Goal: Task Accomplishment & Management: Manage account settings

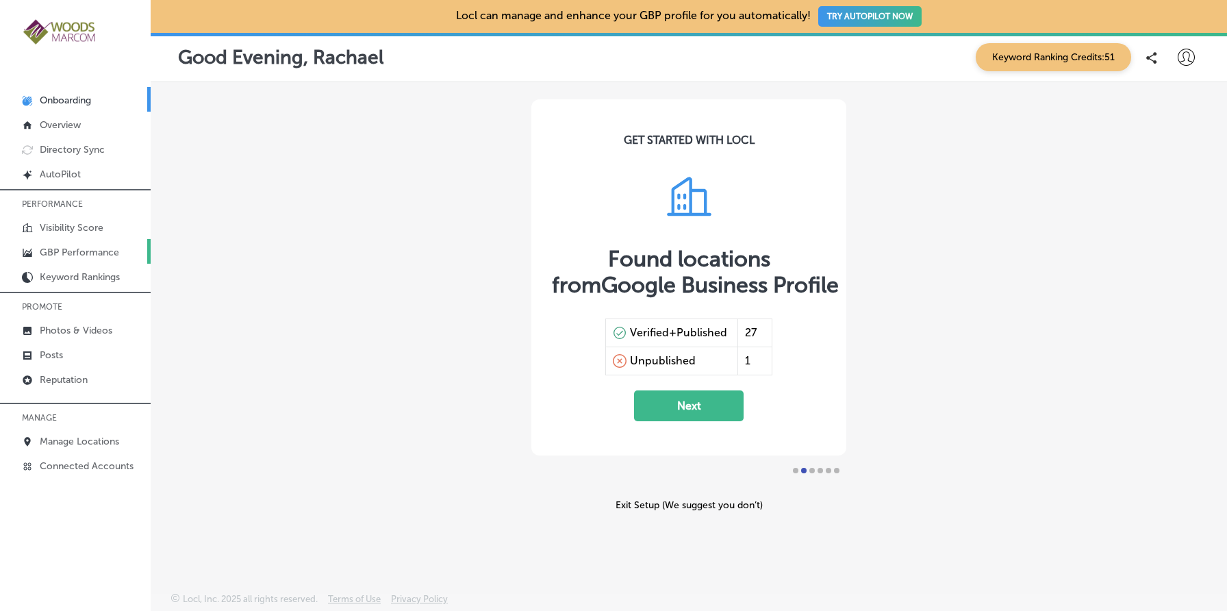
click at [90, 241] on link "GBP Performance" at bounding box center [75, 251] width 151 height 25
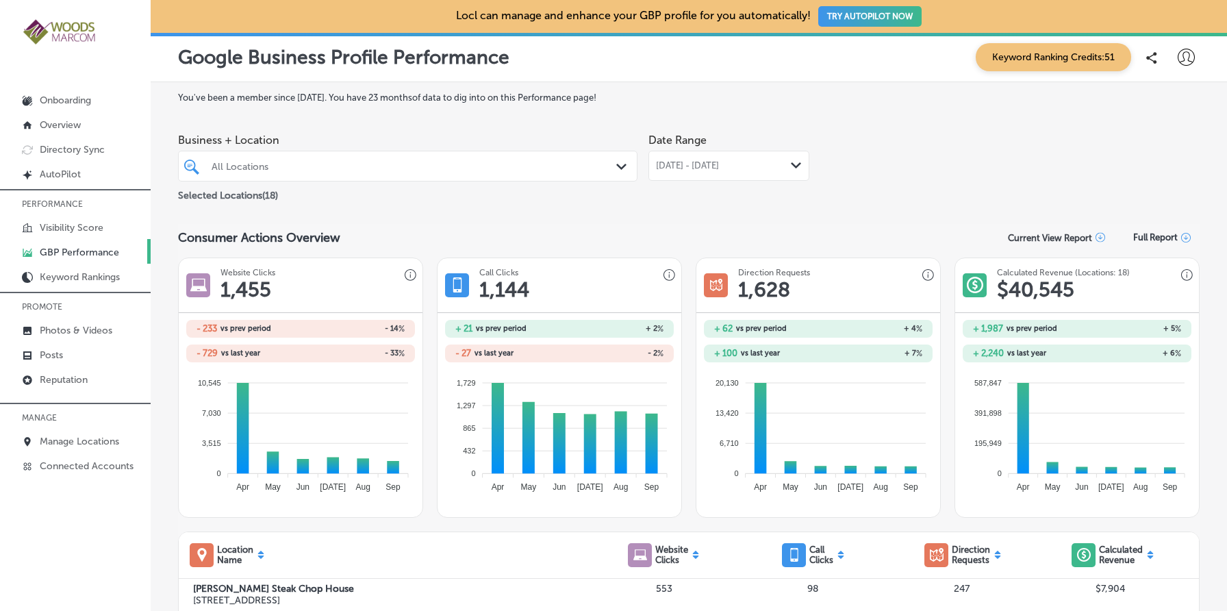
click at [422, 155] on div "All Locations" at bounding box center [408, 165] width 406 height 21
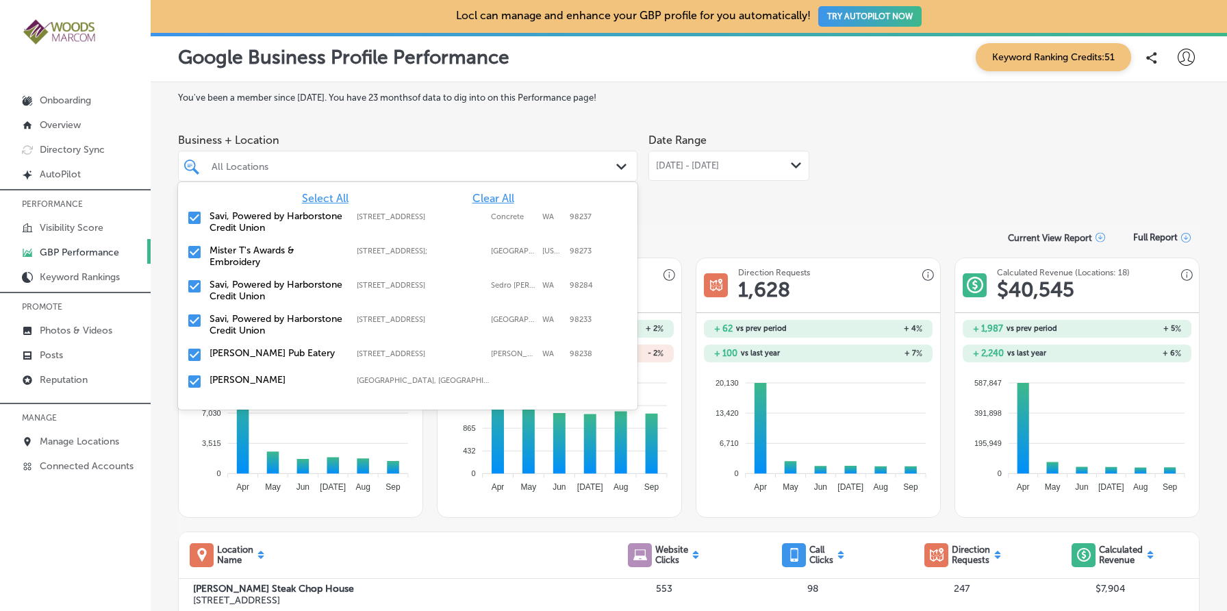
click at [756, 224] on div "Consumer Actions Overview Current View Report Full Report" at bounding box center [688, 237] width 1021 height 27
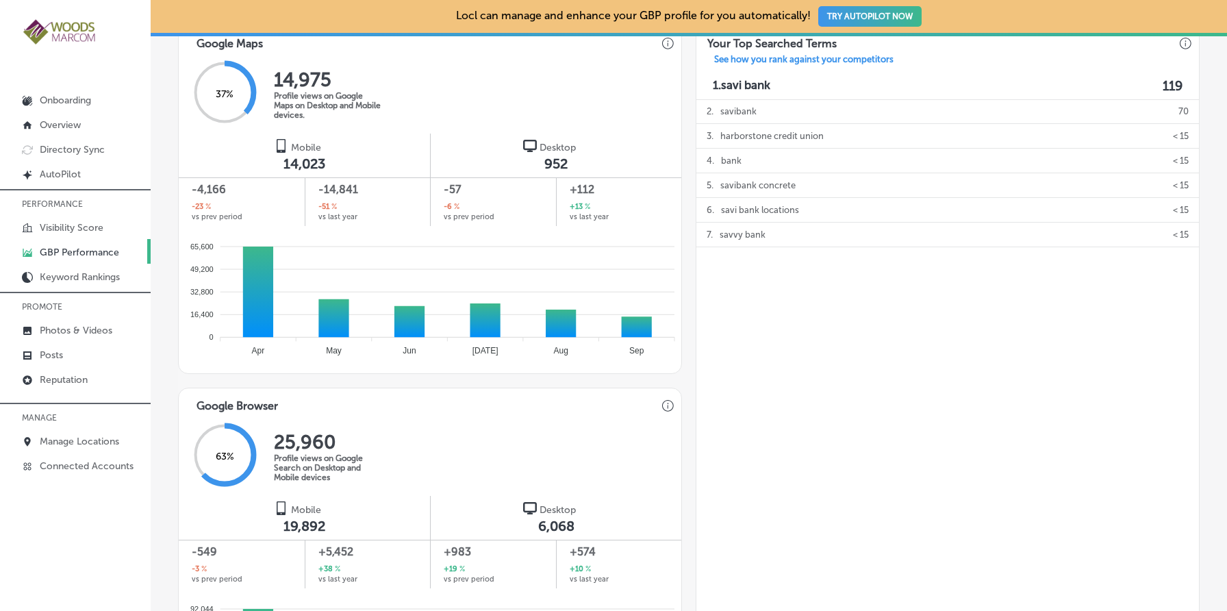
scroll to position [794, 0]
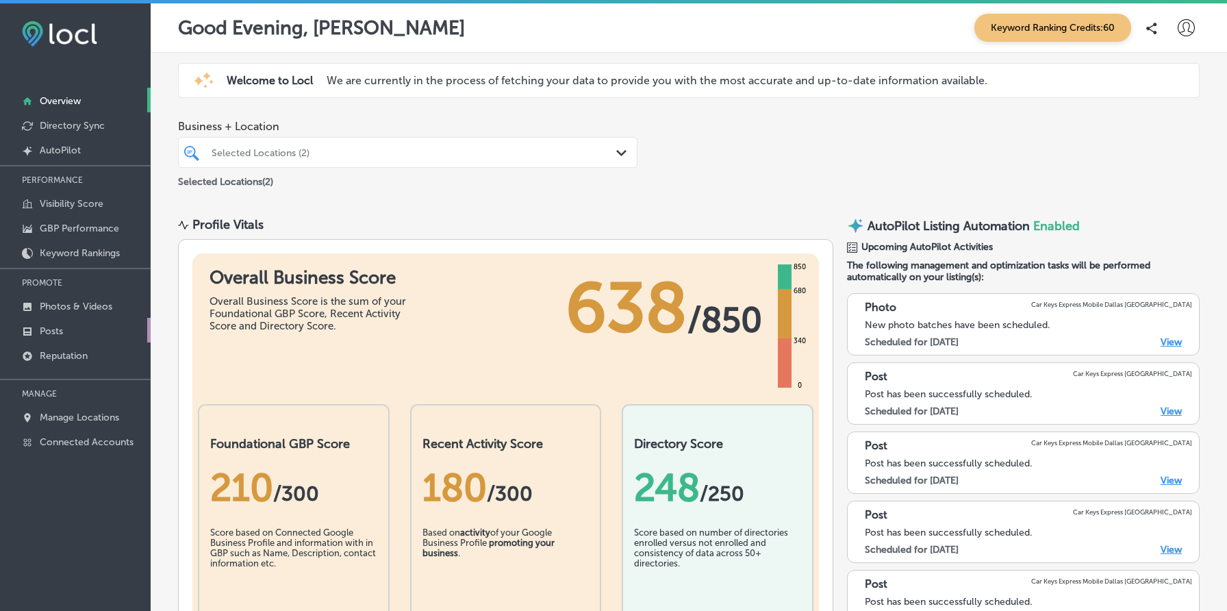
click at [100, 335] on link "Posts" at bounding box center [75, 330] width 151 height 25
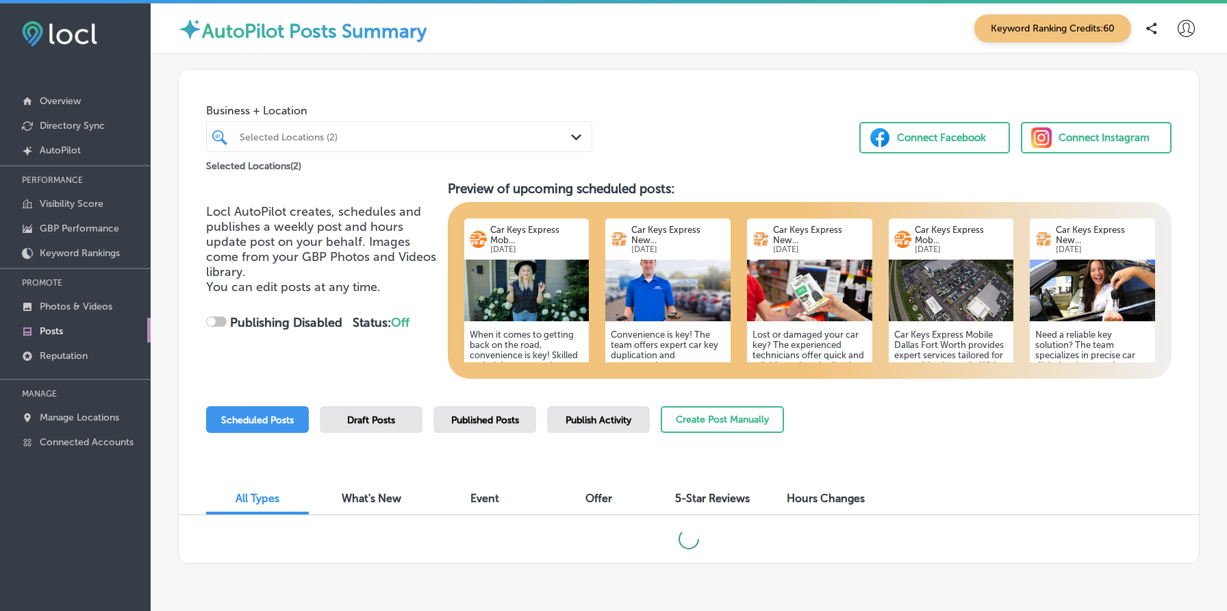
click at [504, 415] on span "Published Posts" at bounding box center [485, 420] width 68 height 12
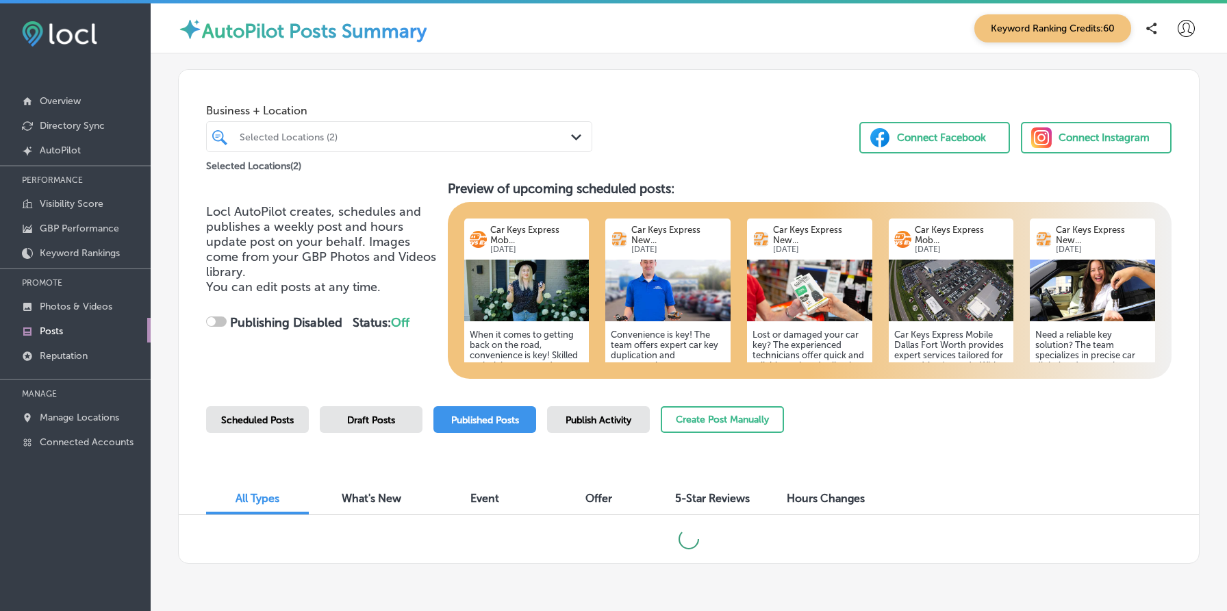
checkbox input "true"
click at [711, 134] on div "Business + Location Selected Locations (2) Path Created with Sketch. Selected L…" at bounding box center [689, 122] width 1020 height 104
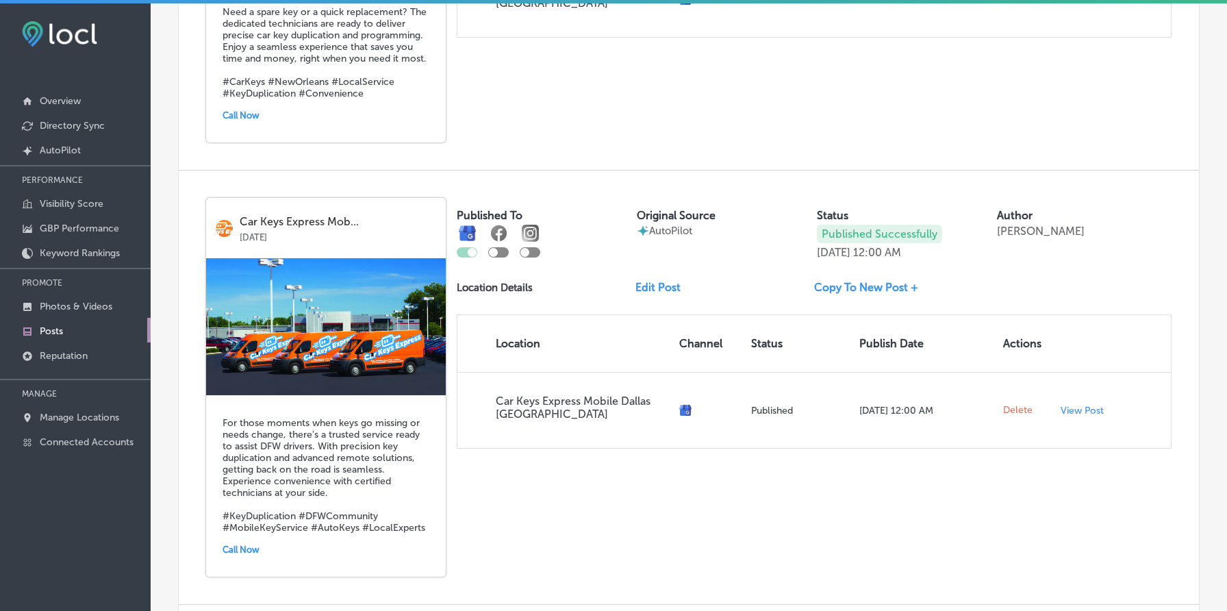
scroll to position [757, 0]
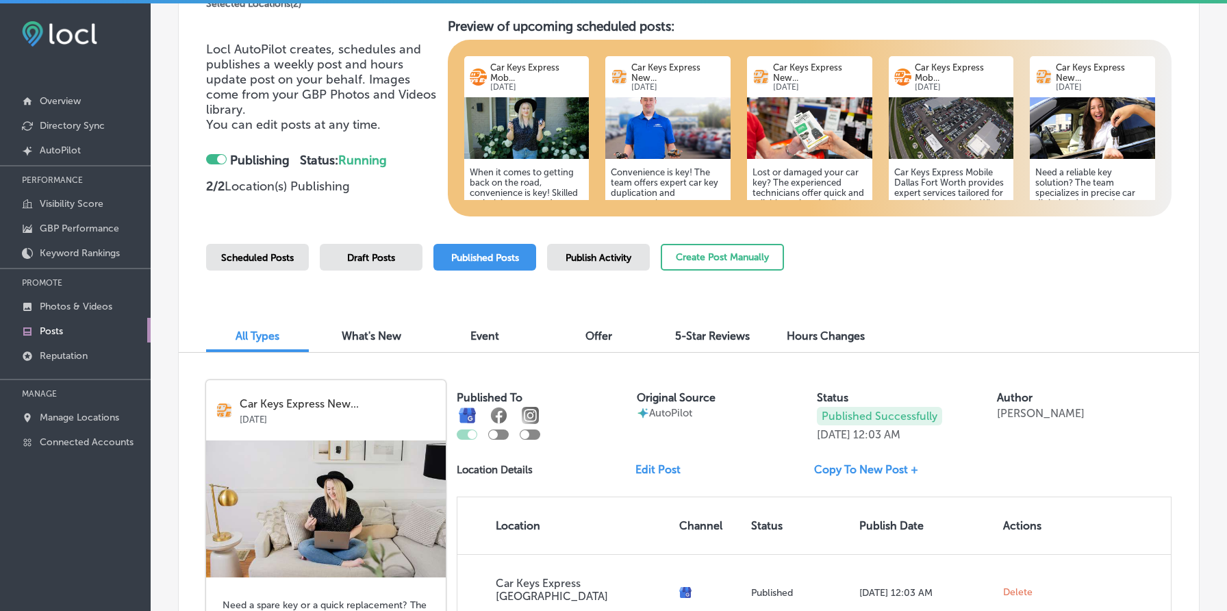
click at [226, 262] on span "Scheduled Posts" at bounding box center [257, 258] width 73 height 12
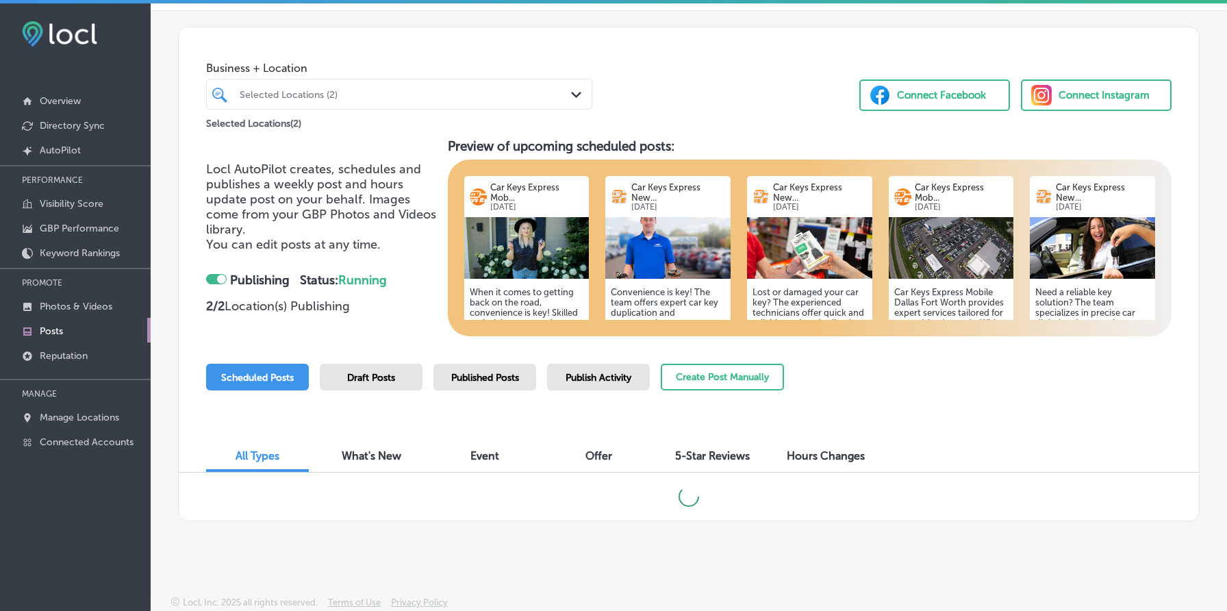
scroll to position [42, 0]
click at [534, 267] on img at bounding box center [526, 248] width 125 height 62
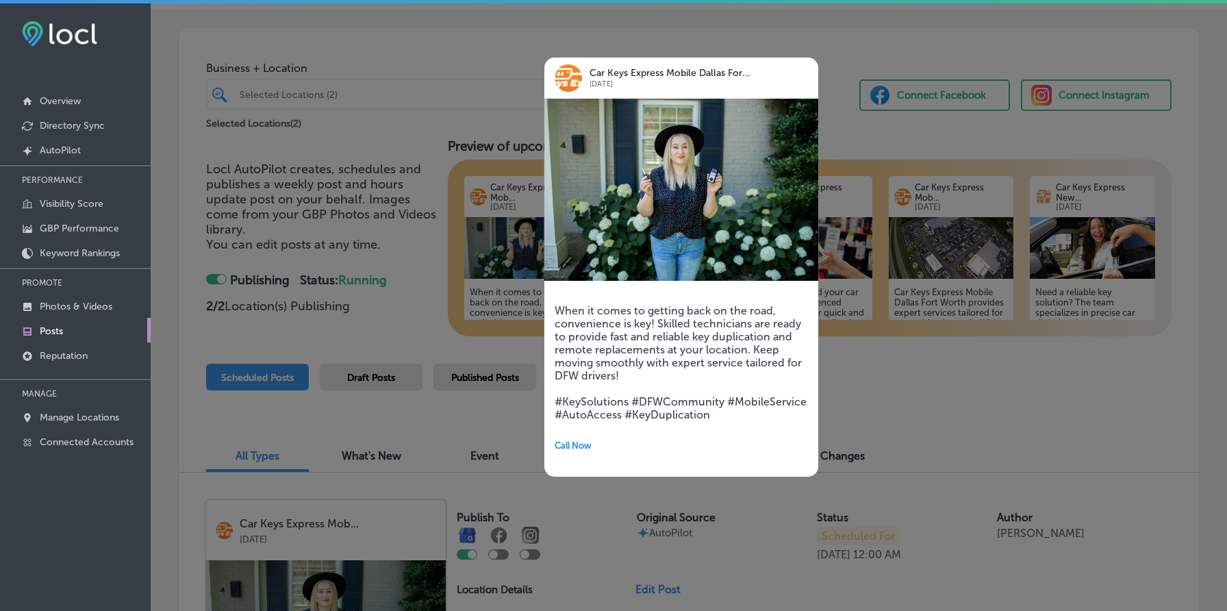
scroll to position [162, 0]
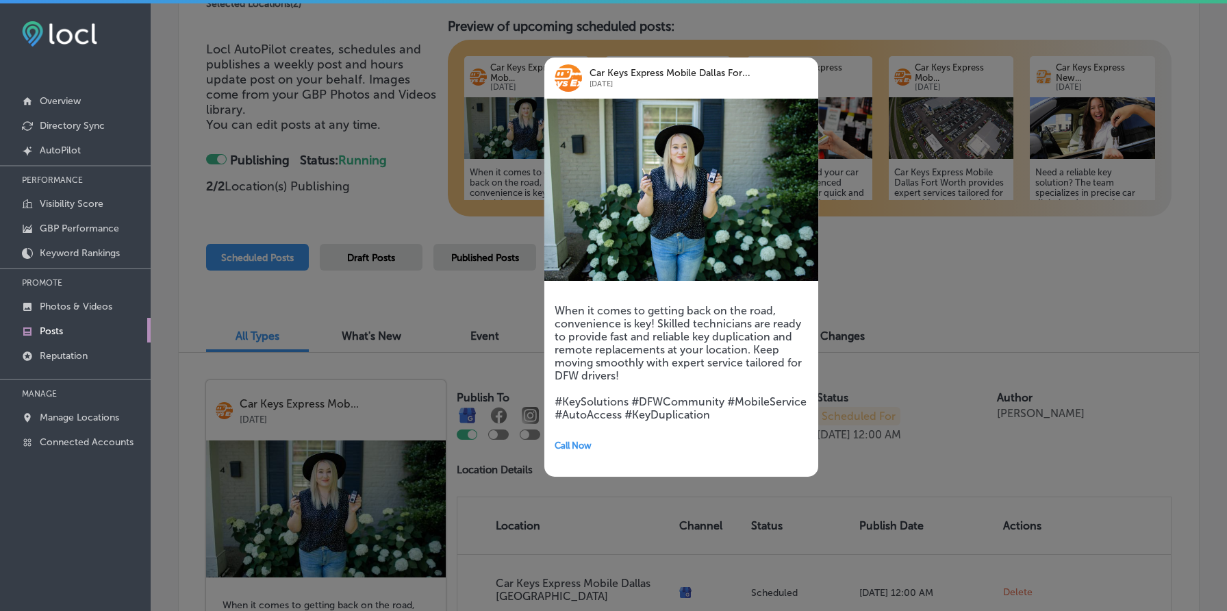
click at [949, 320] on div at bounding box center [613, 305] width 1227 height 611
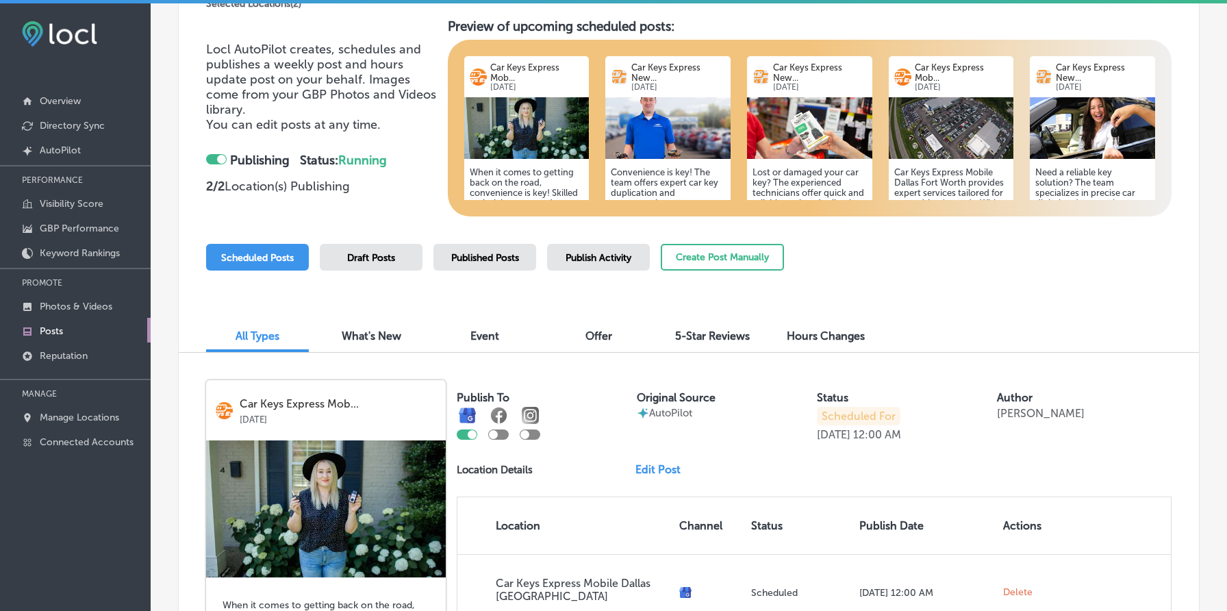
click at [667, 147] on img at bounding box center [667, 128] width 125 height 62
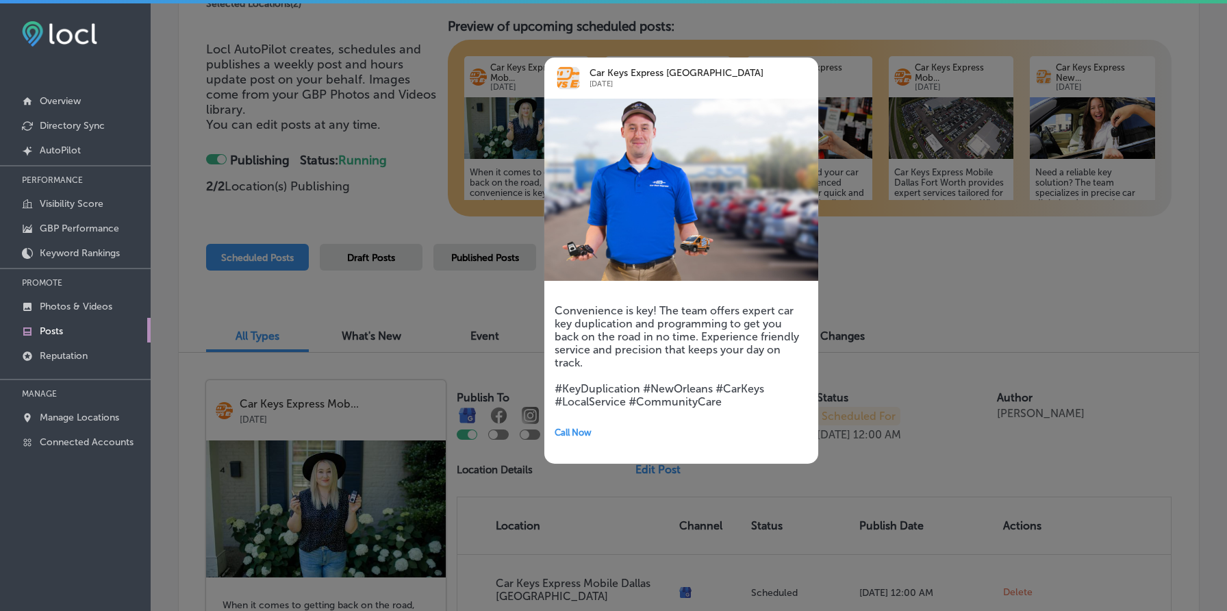
click at [444, 185] on div at bounding box center [613, 305] width 1227 height 611
